Goal: Transaction & Acquisition: Book appointment/travel/reservation

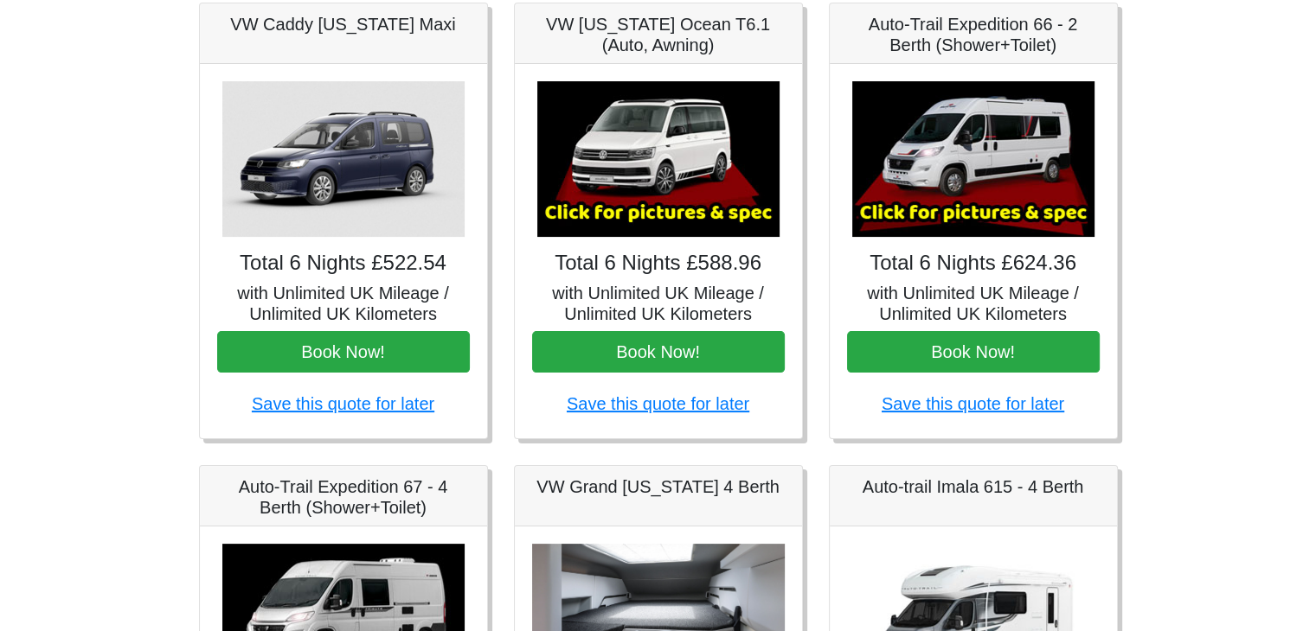
scroll to position [286, 0]
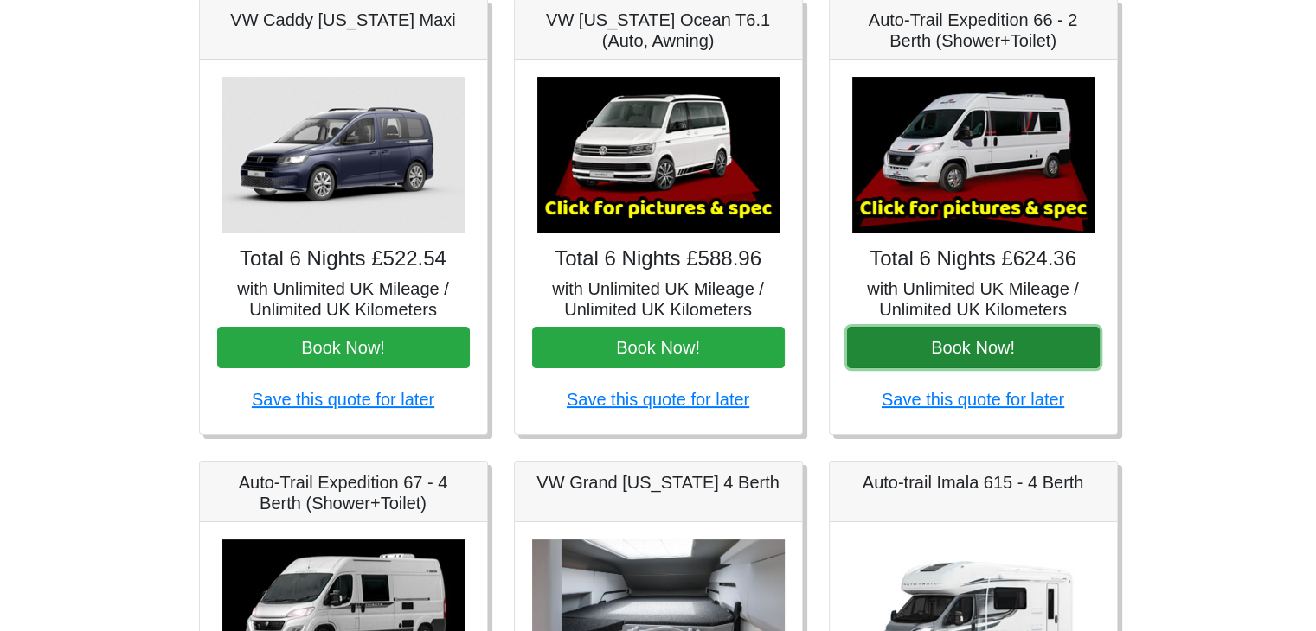
click at [977, 346] on button "Book Now!" at bounding box center [973, 348] width 253 height 42
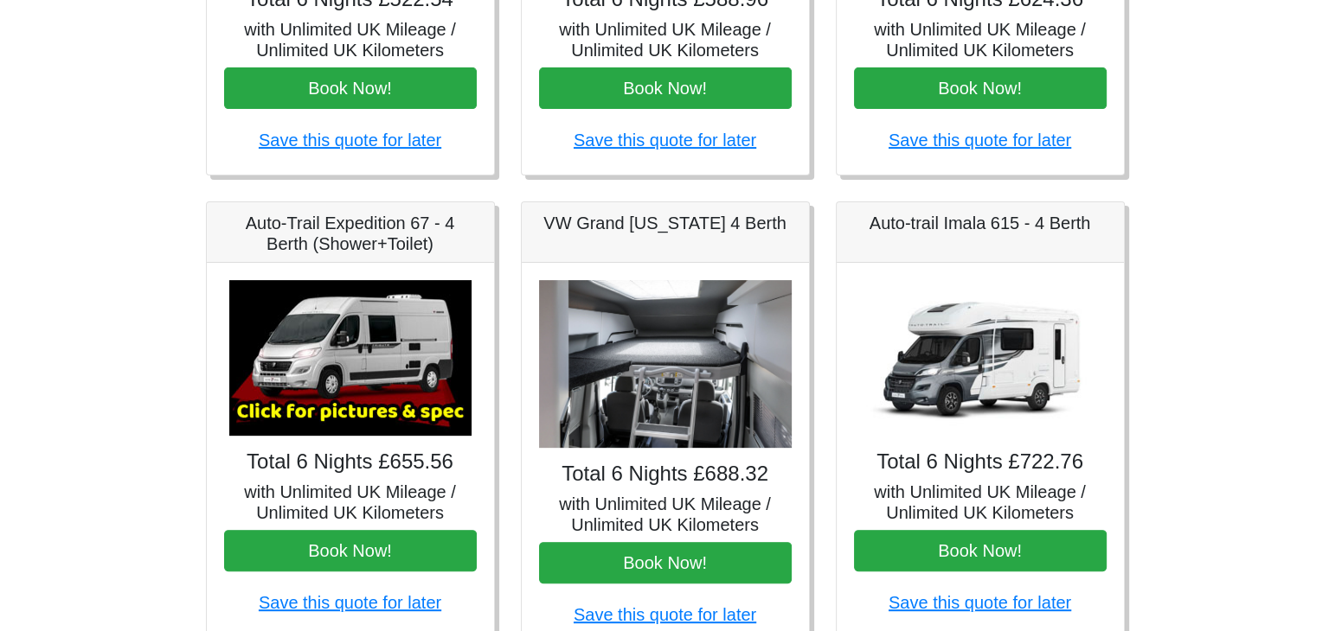
scroll to position [459, 0]
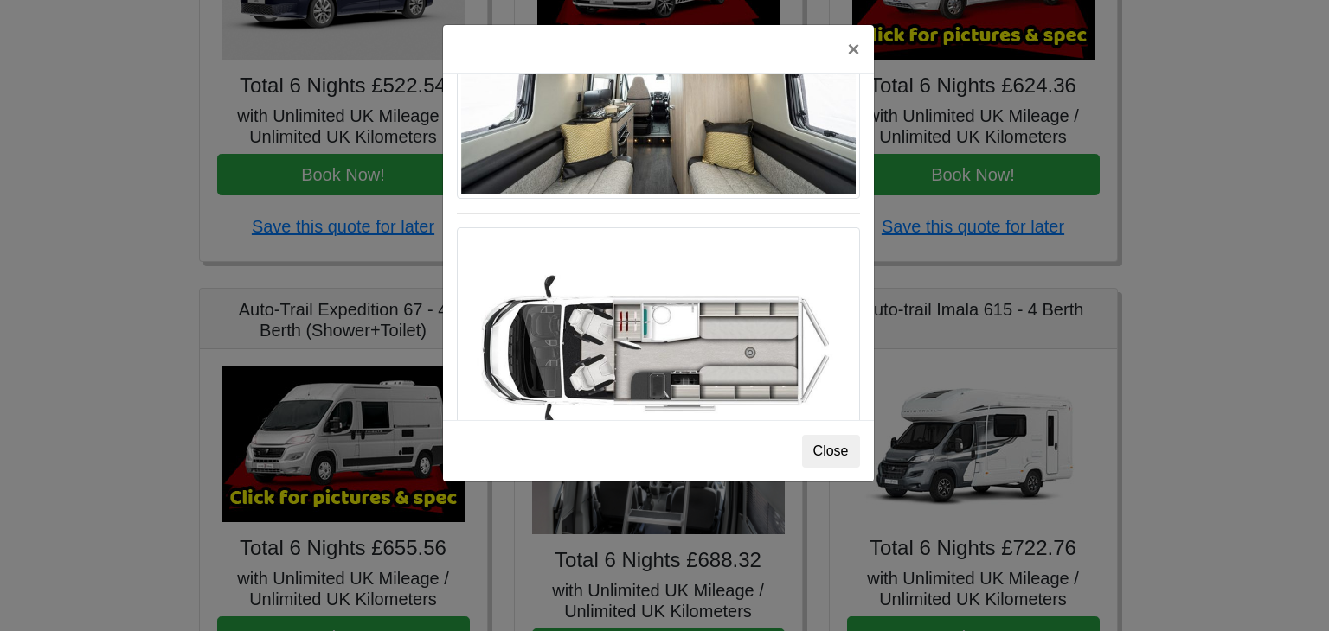
scroll to position [0, 0]
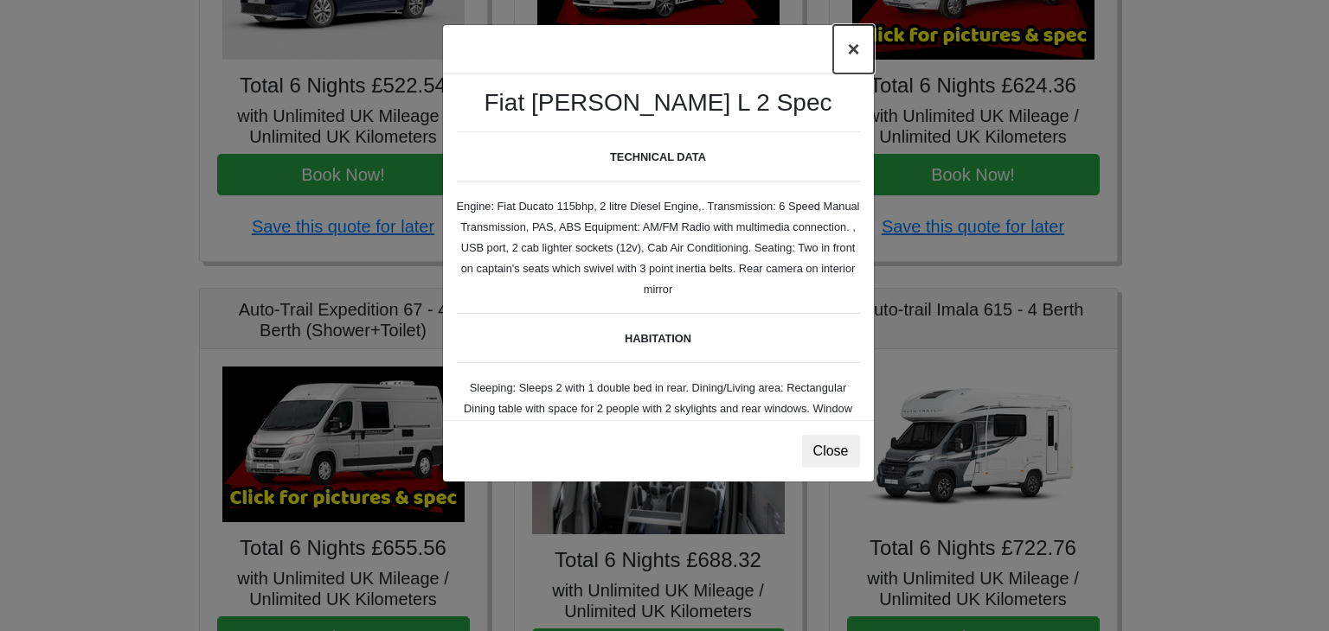
click at [859, 42] on button "×" at bounding box center [853, 49] width 40 height 48
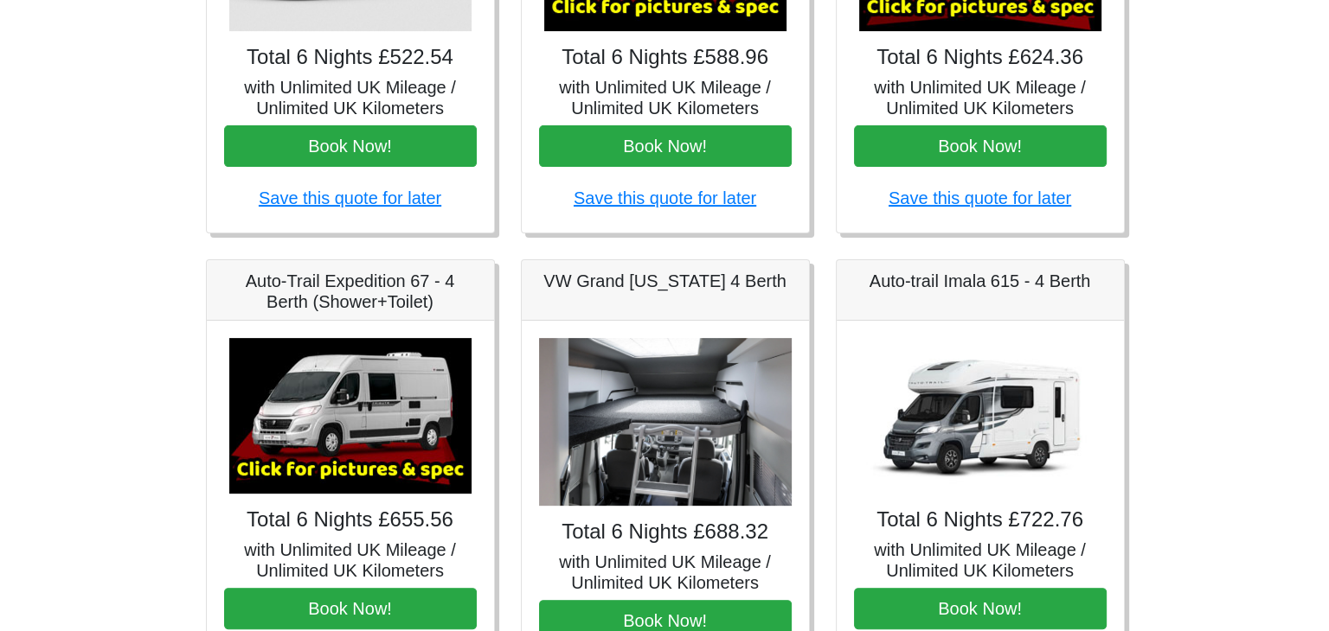
scroll to position [667, 0]
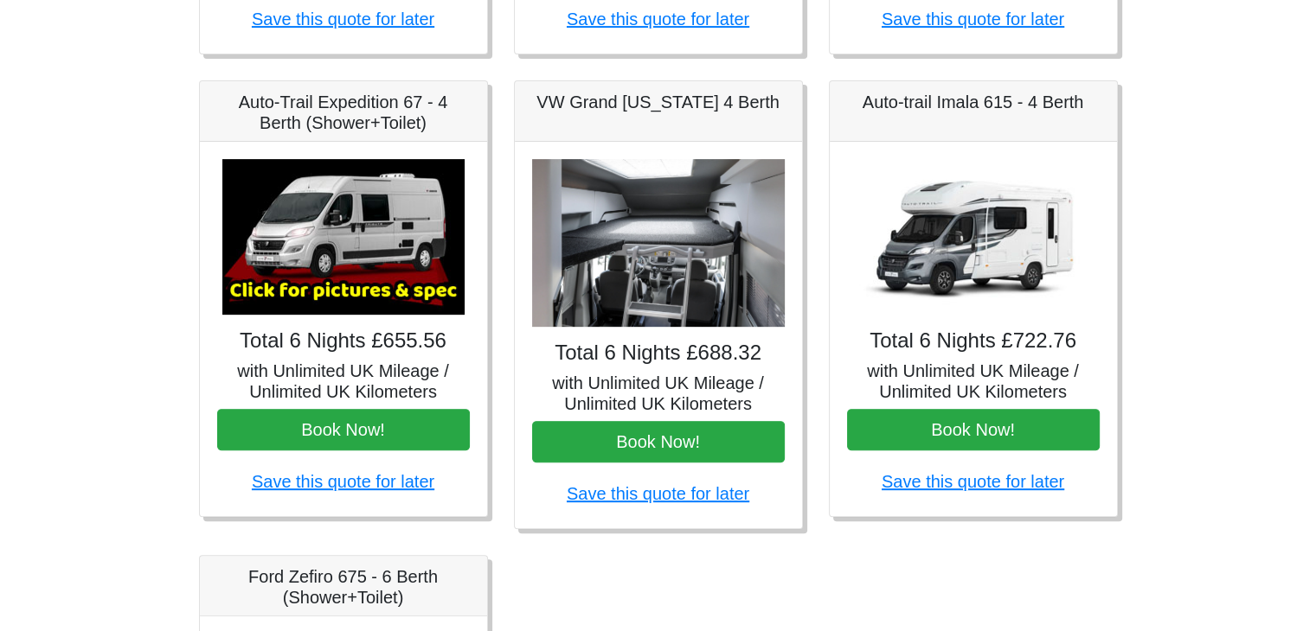
click at [416, 258] on img at bounding box center [343, 237] width 242 height 156
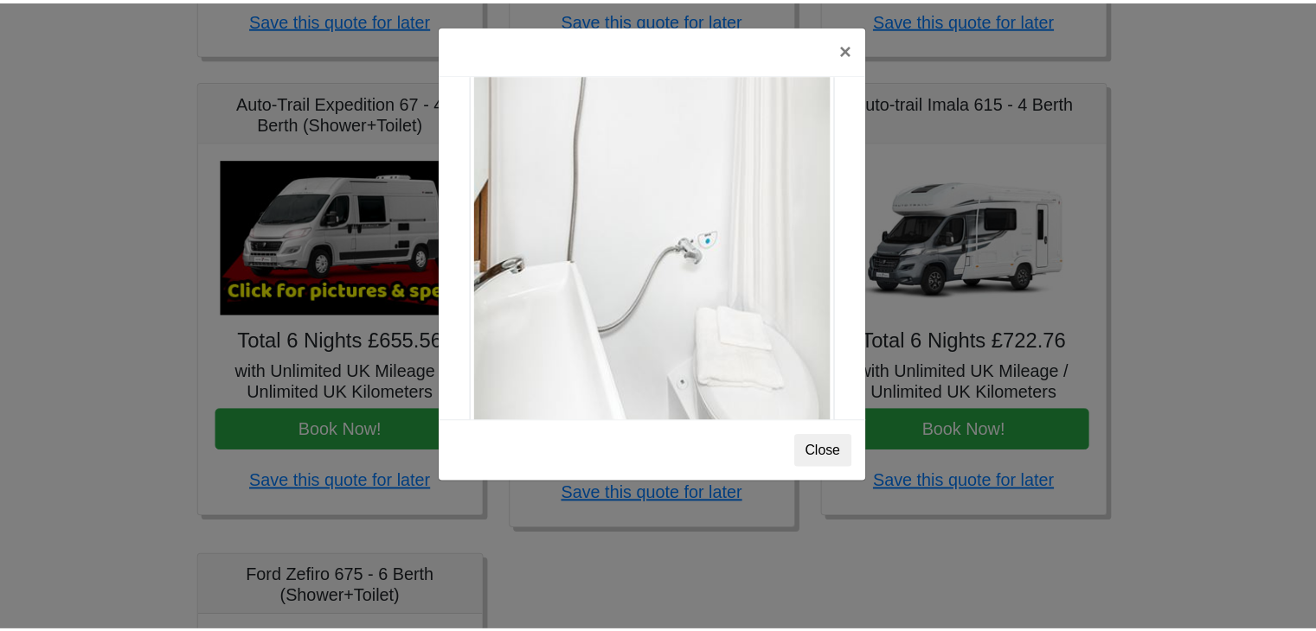
scroll to position [2339, 0]
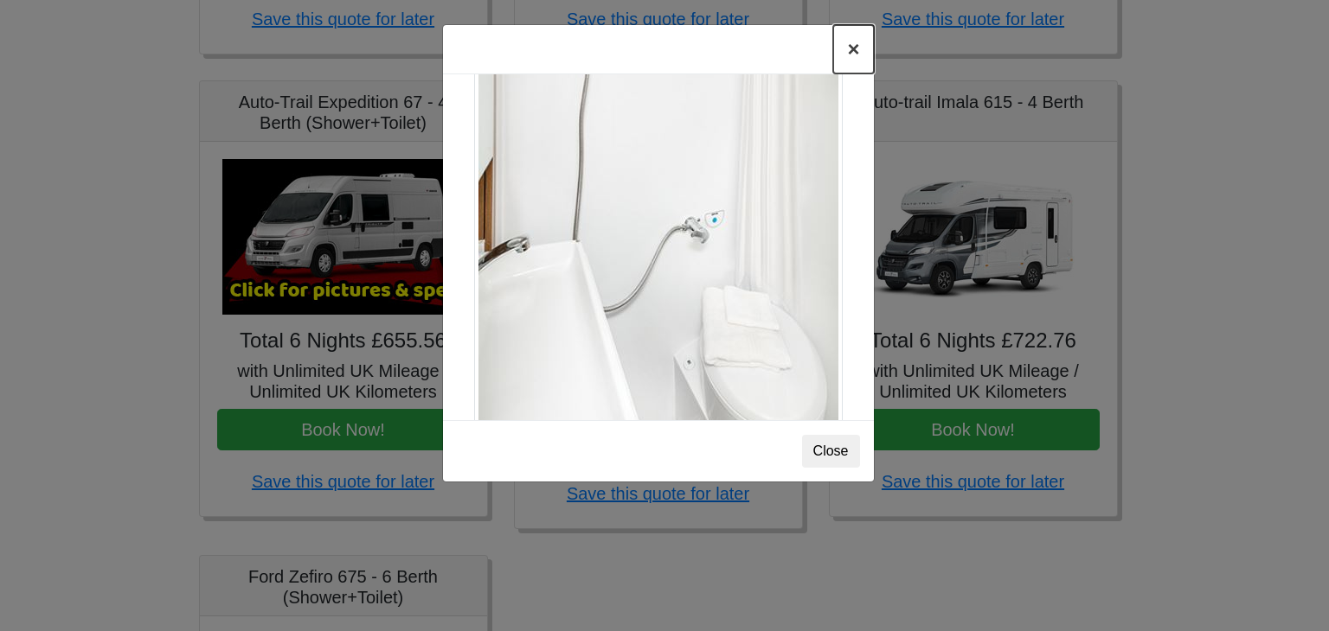
click at [848, 47] on button "×" at bounding box center [853, 49] width 40 height 48
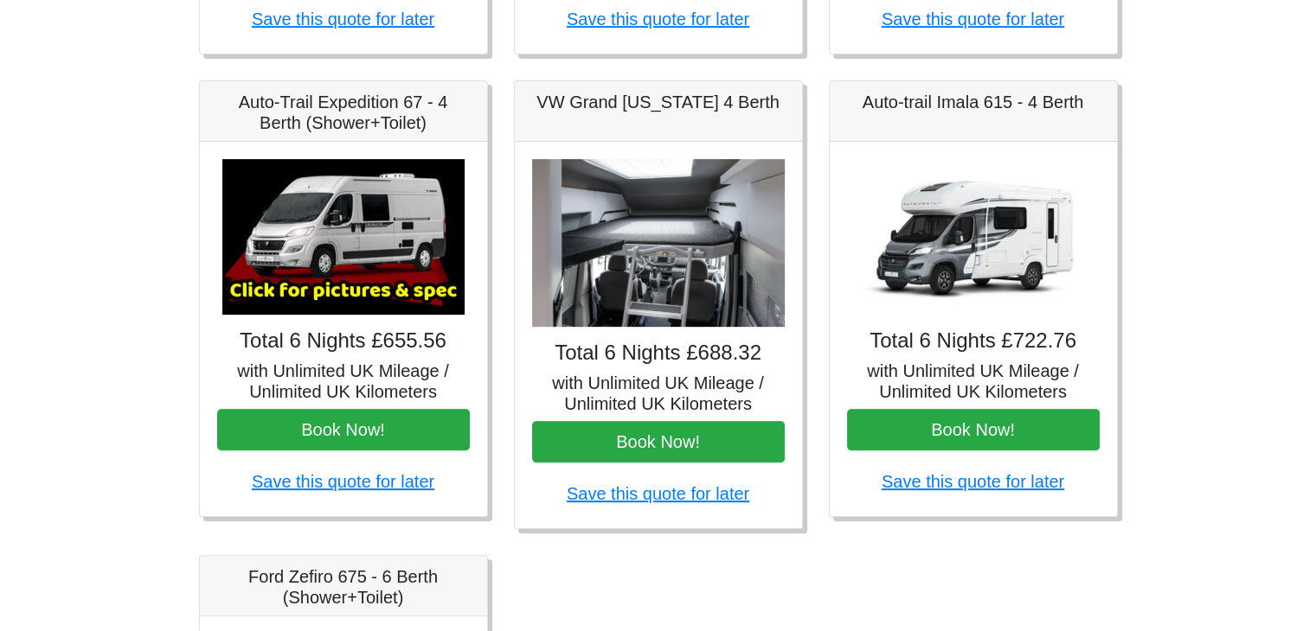
click at [754, 241] on img at bounding box center [658, 243] width 253 height 169
click at [672, 283] on img at bounding box center [658, 243] width 253 height 169
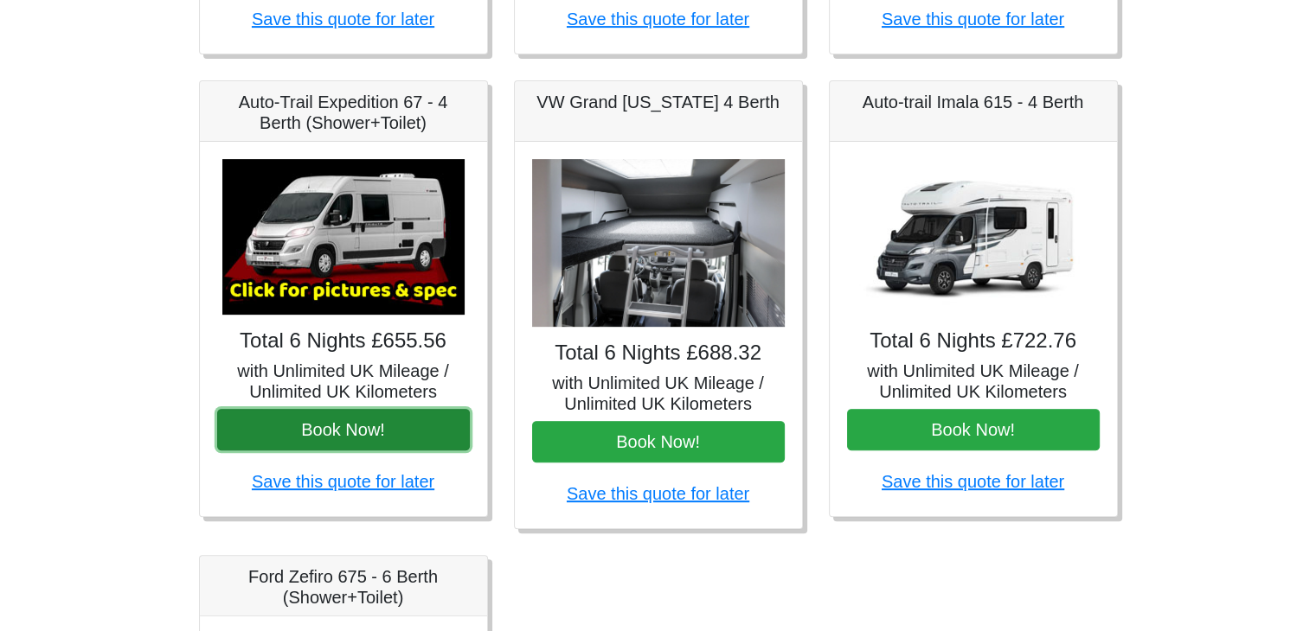
click at [320, 441] on button "Book Now!" at bounding box center [343, 430] width 253 height 42
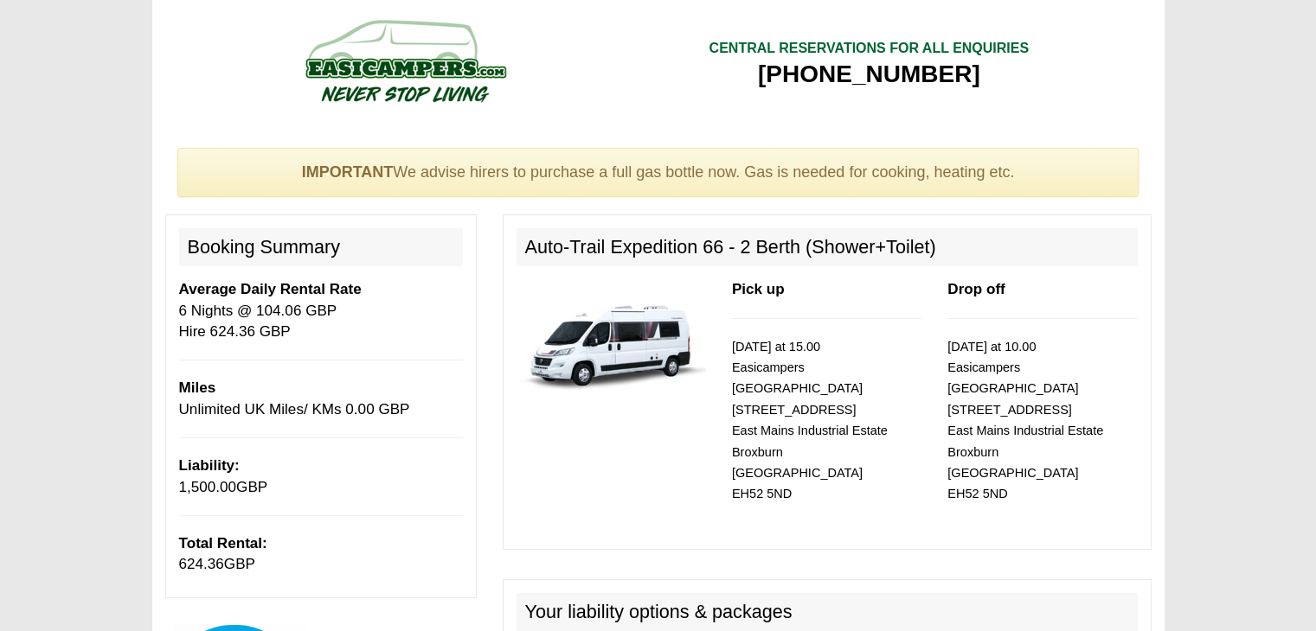
click at [583, 359] on img at bounding box center [610, 340] width 189 height 122
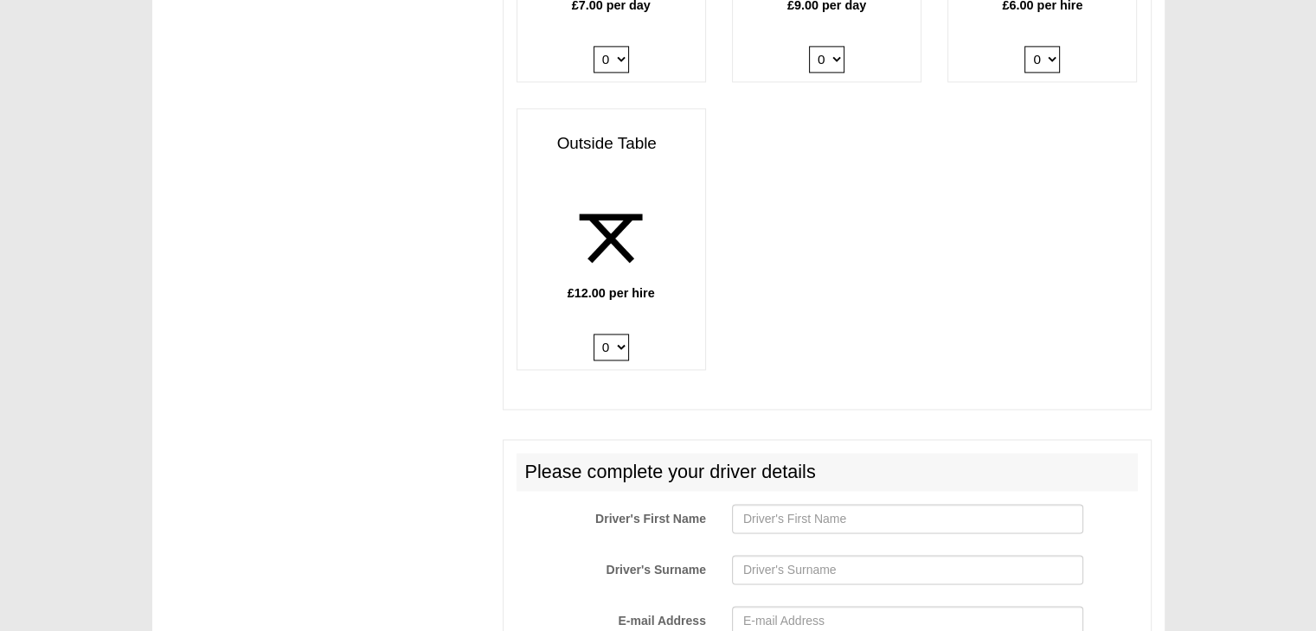
scroll to position [2611, 0]
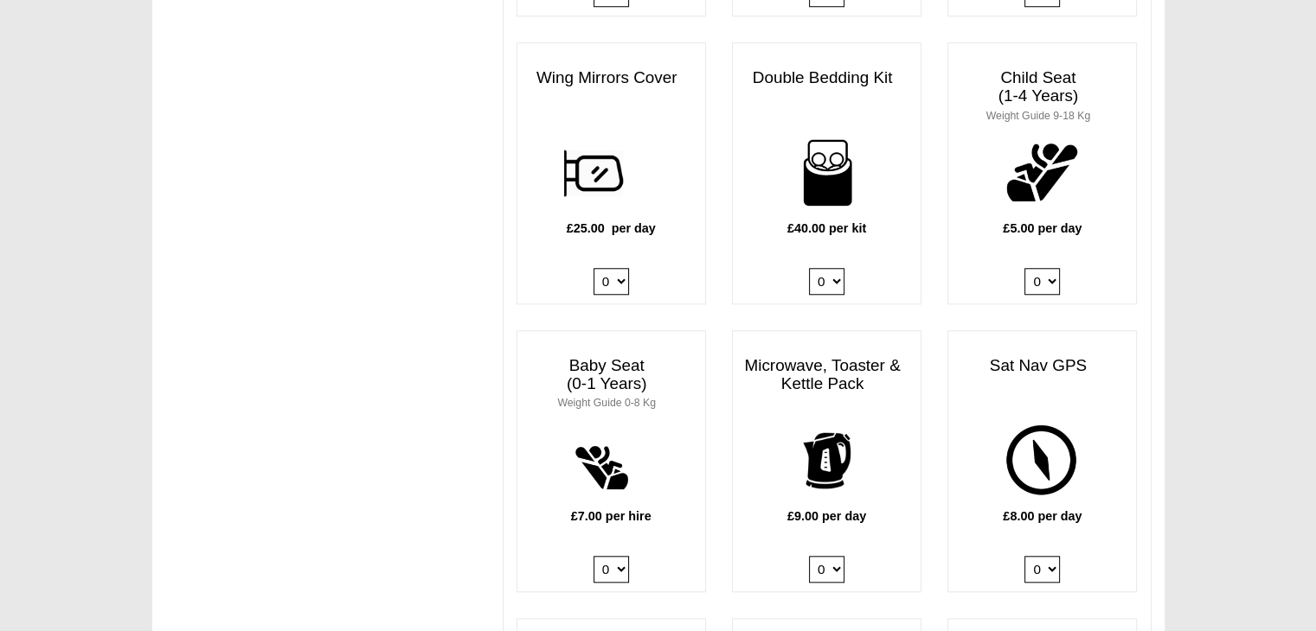
scroll to position [1522, 0]
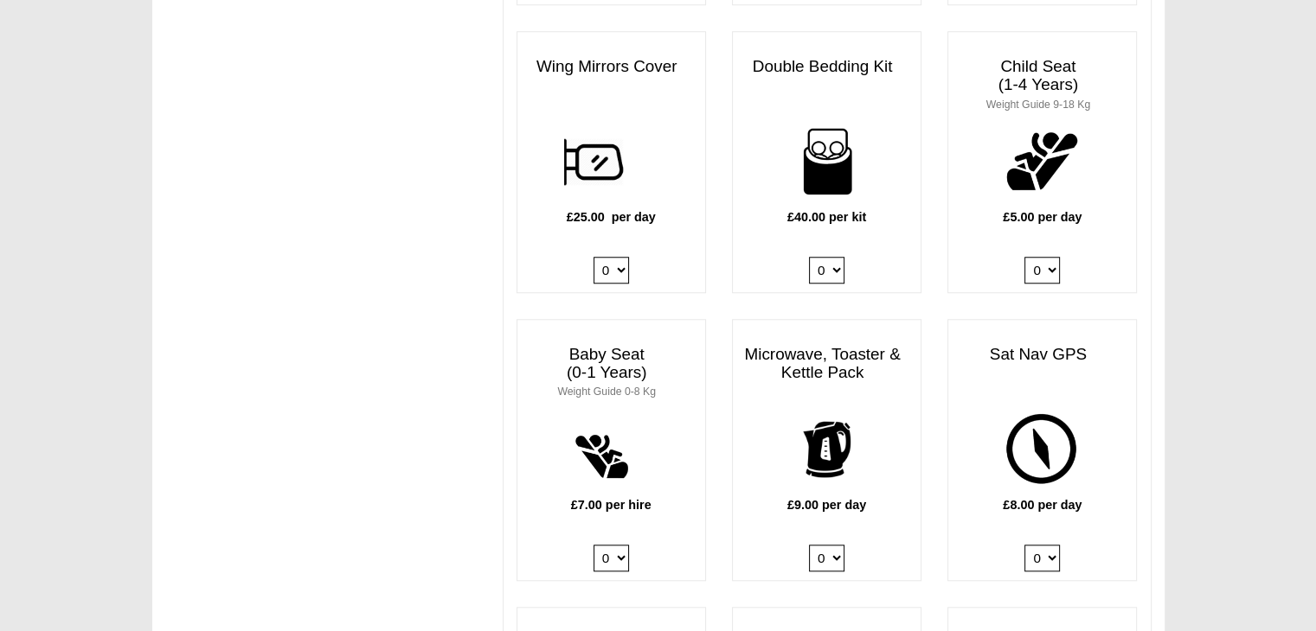
click at [842, 257] on select "0 1 2 3 4" at bounding box center [826, 270] width 35 height 27
select select "Double Bedding Kit x QTY 4 @ 40.00 GBP per kit."
click at [809, 257] on select "0 1 2 3 4" at bounding box center [826, 270] width 35 height 27
click at [1197, 226] on body "[DATE] ------- 2025 ------- Sorry, you dont qualify :( CENTRAL RESERVATIONS FOR…" at bounding box center [658, 176] width 1316 height 3396
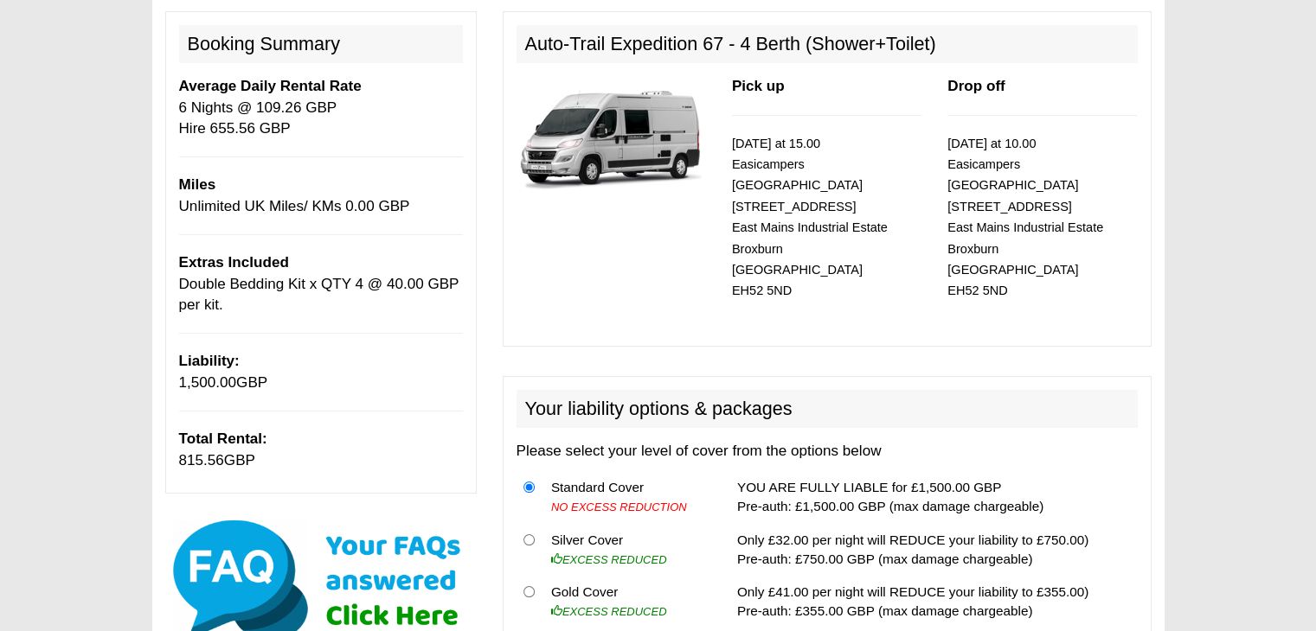
scroll to position [191, 0]
